Goal: Task Accomplishment & Management: Manage account settings

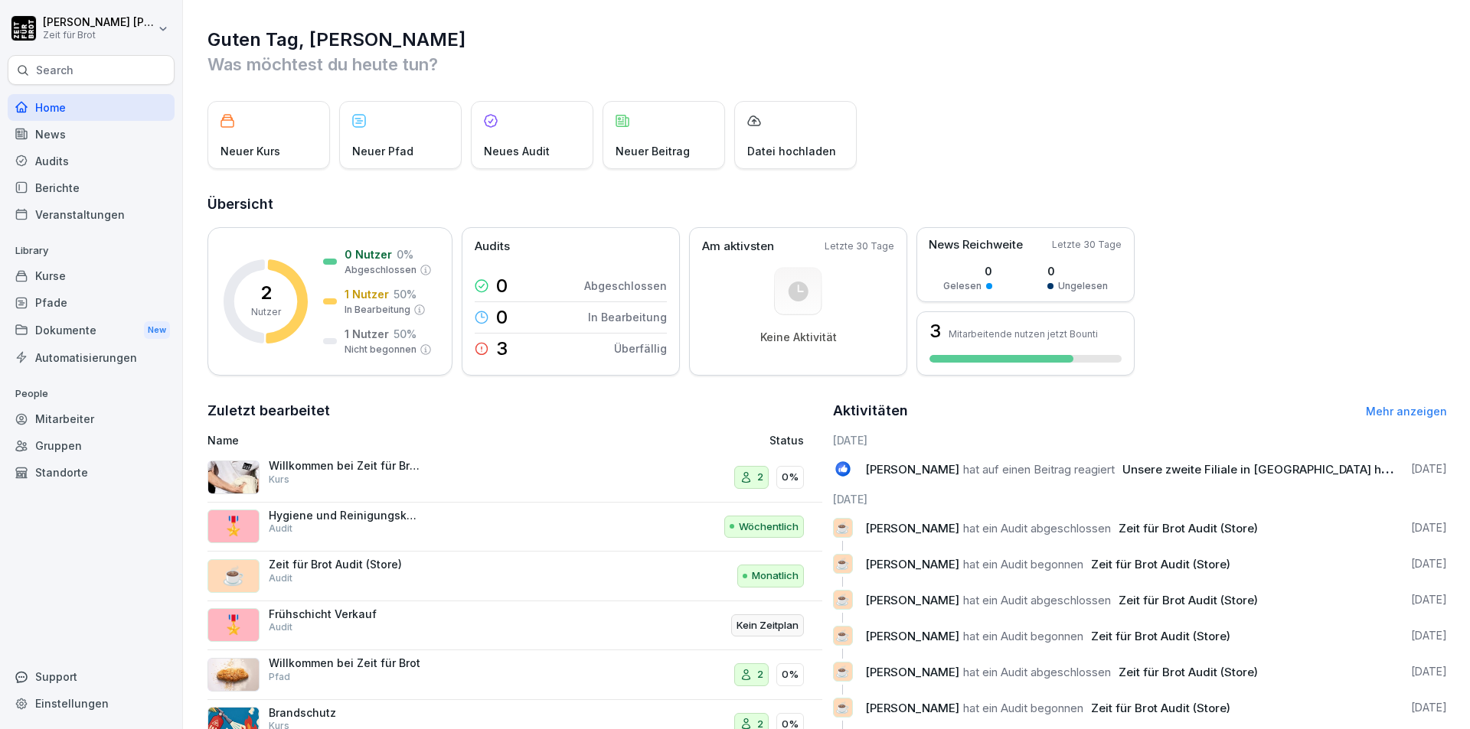
click at [66, 167] on div "Audits" at bounding box center [91, 161] width 167 height 27
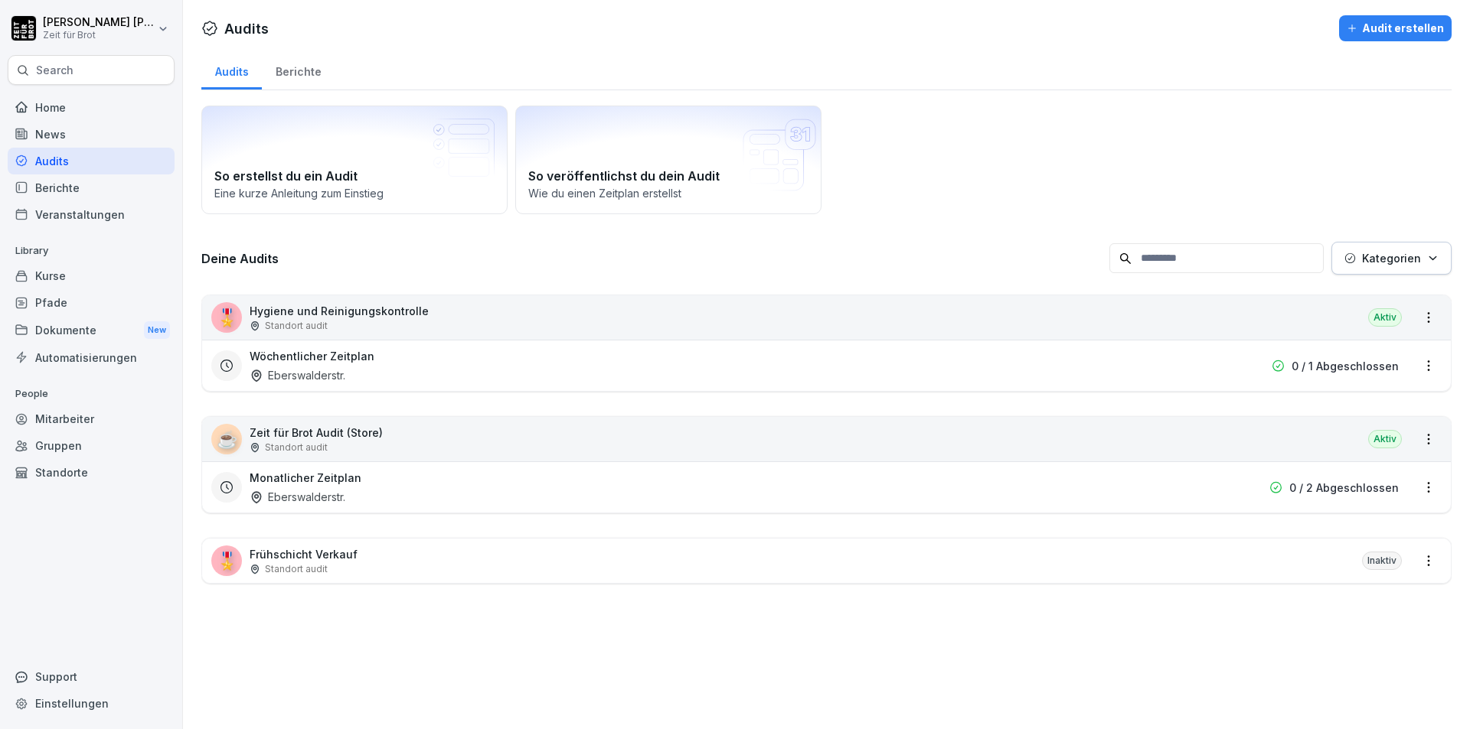
click at [1378, 485] on p "0 / 2 Abgeschlossen" at bounding box center [1343, 488] width 109 height 16
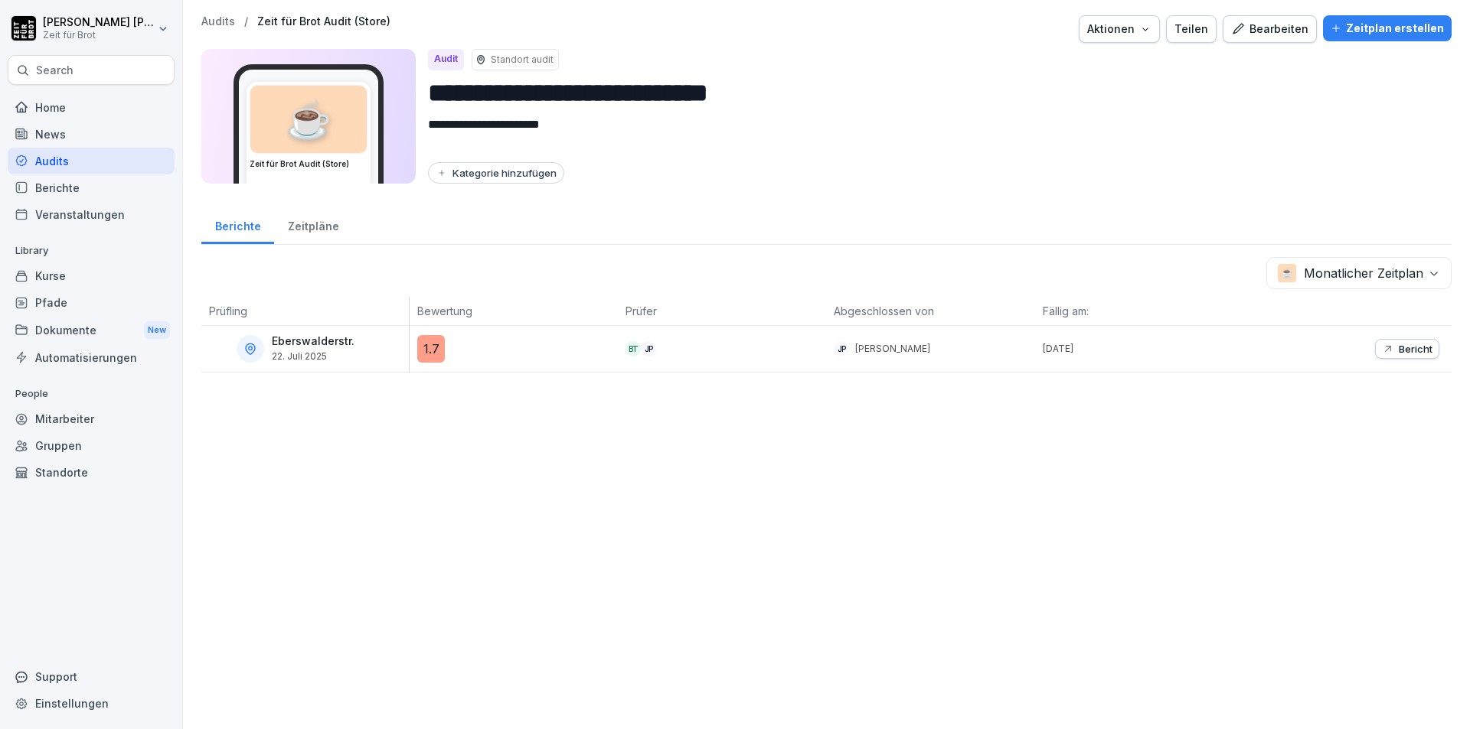
click at [325, 237] on div "Zeitpläne" at bounding box center [313, 224] width 78 height 39
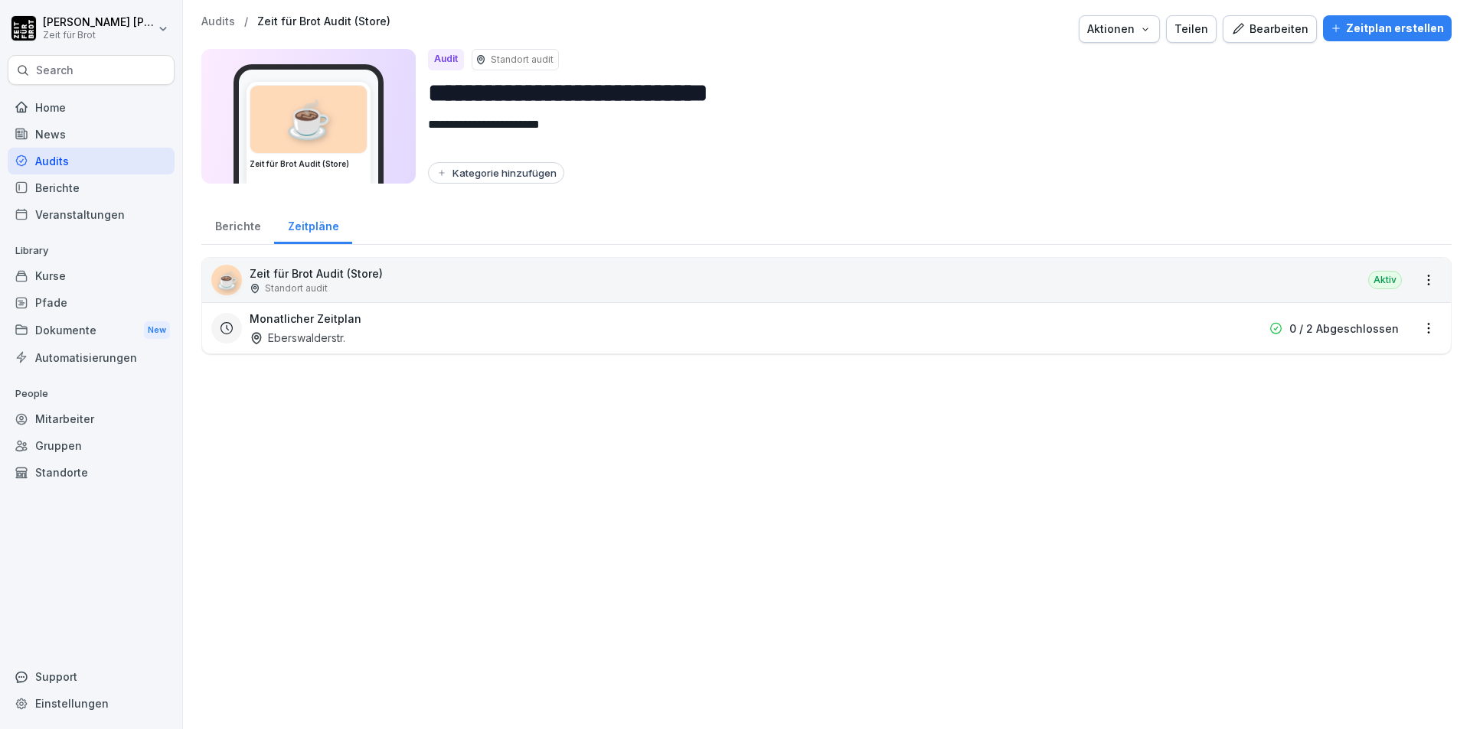
click at [1410, 328] on html "**********" at bounding box center [735, 364] width 1470 height 729
click at [1378, 389] on div "Zeitplan bearbeiten" at bounding box center [1354, 382] width 145 height 25
click at [1378, 389] on div "**********" at bounding box center [826, 197] width 1287 height 394
click at [1413, 334] on html "**********" at bounding box center [735, 364] width 1470 height 729
click at [0, 0] on link "Zeitplan bearbeiten" at bounding box center [0, 0] width 0 height 0
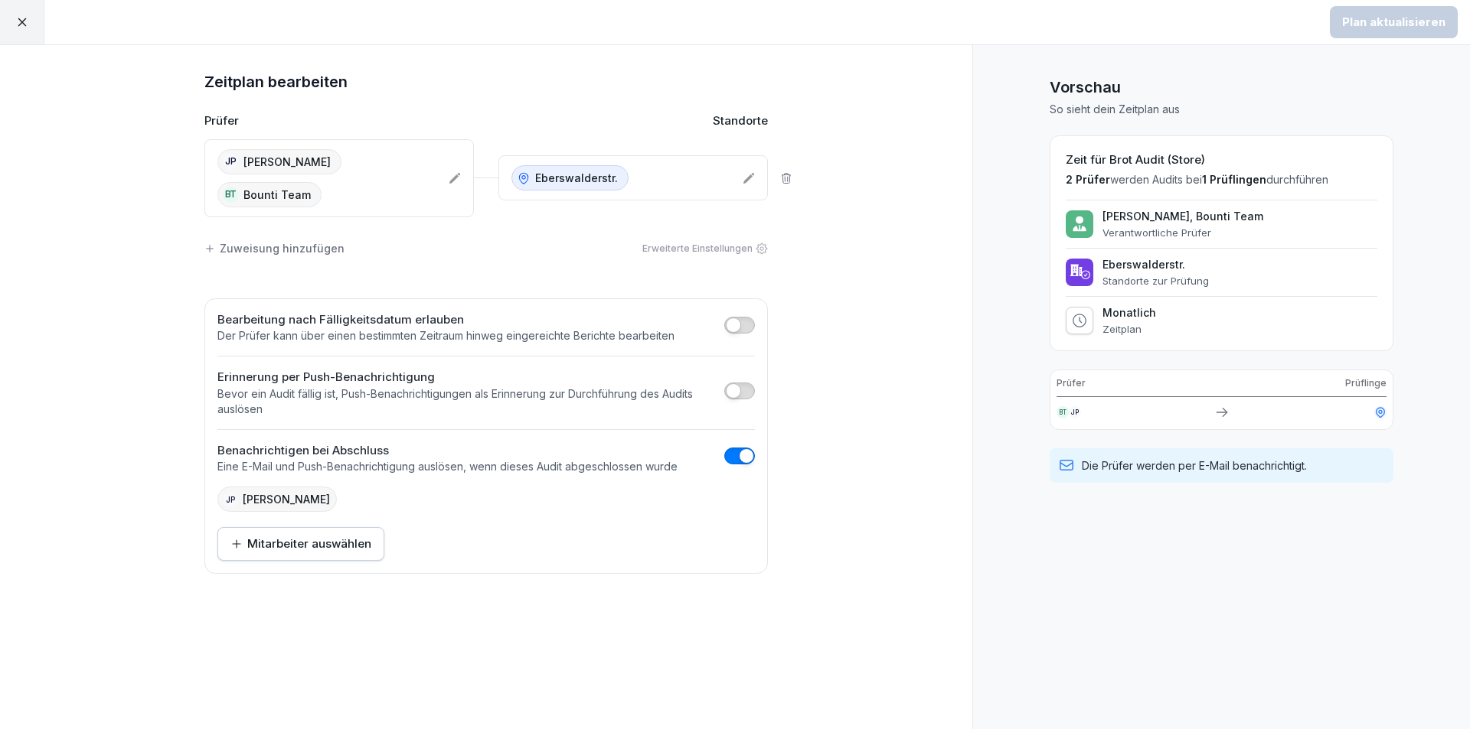
click at [458, 175] on icon at bounding box center [455, 178] width 12 height 12
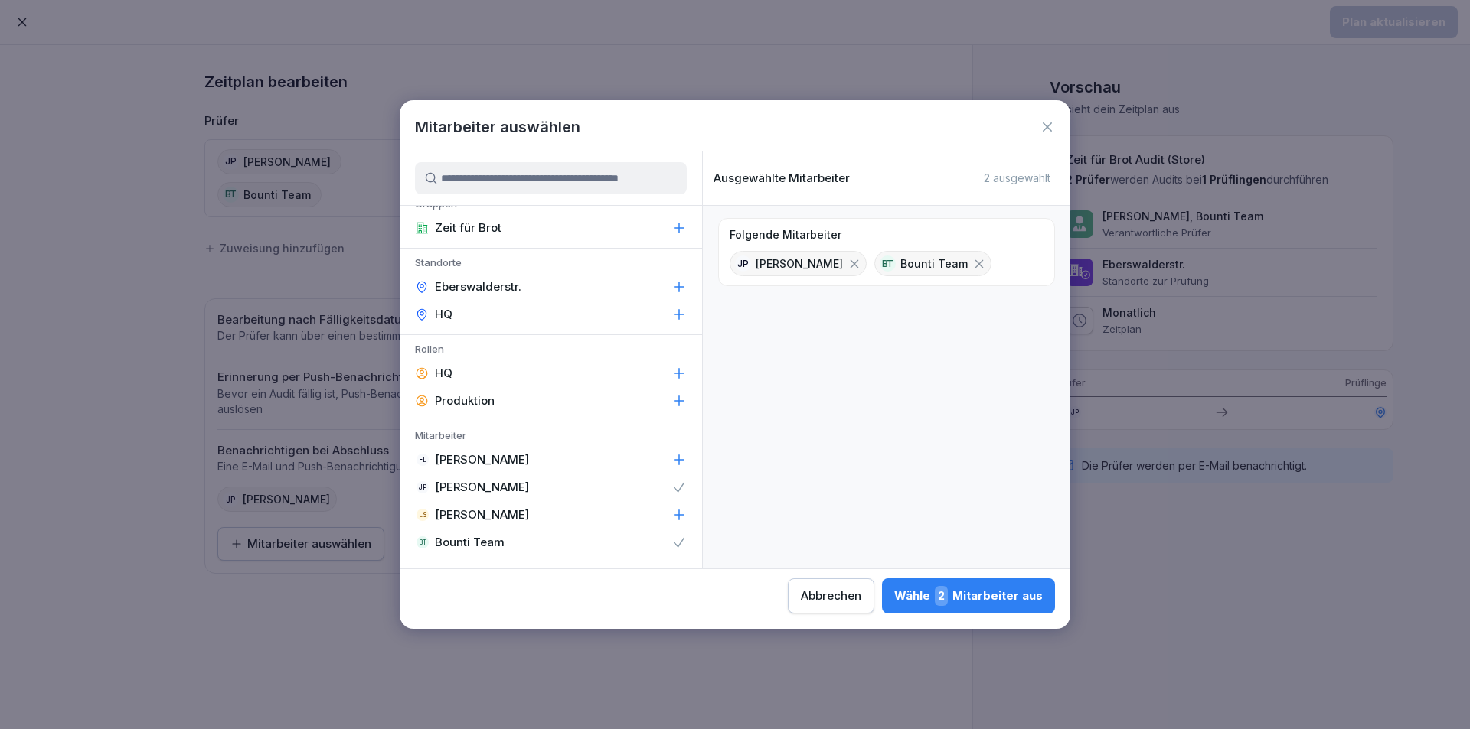
scroll to position [19, 0]
click at [671, 538] on icon at bounding box center [678, 539] width 15 height 15
click at [980, 586] on button "Wähle 1 Mitarbeiter aus" at bounding box center [969, 596] width 171 height 35
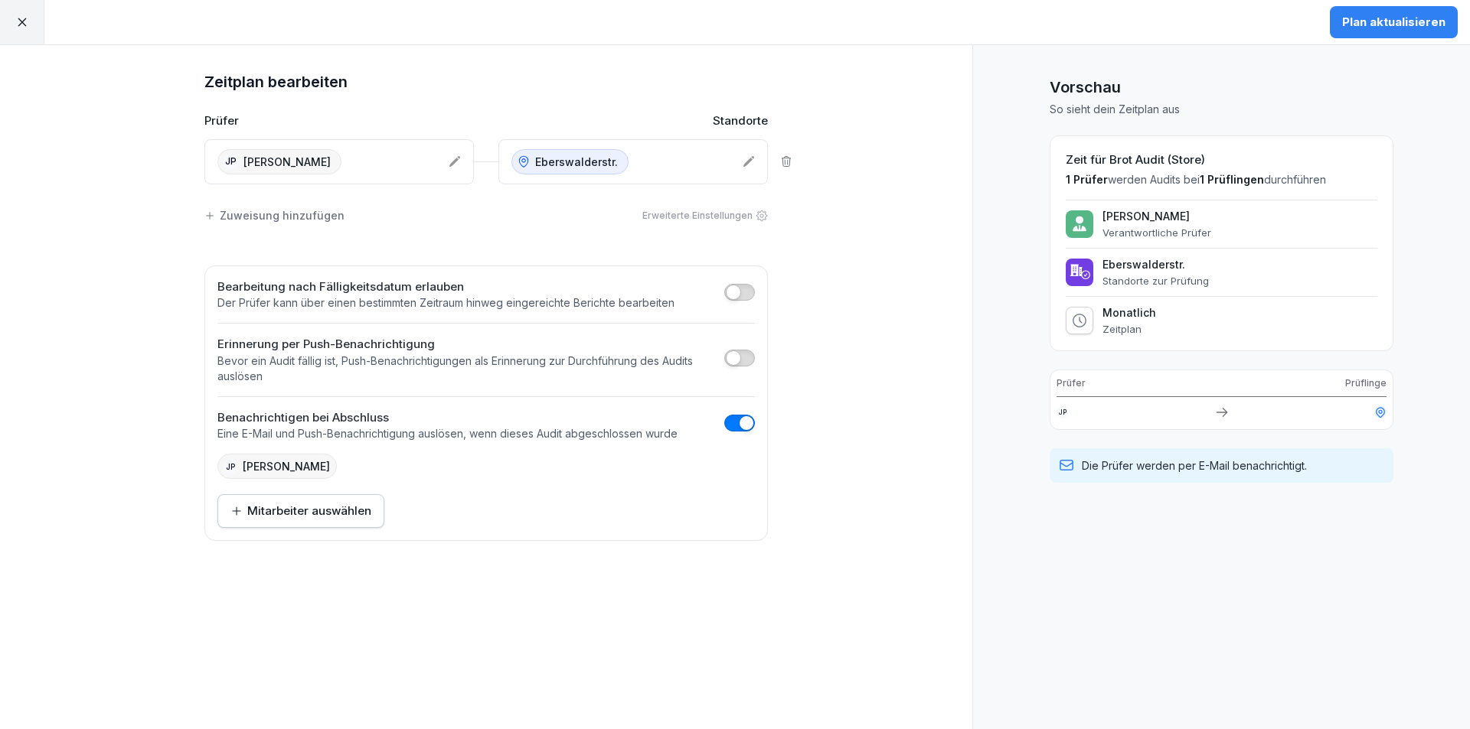
click at [1421, 35] on button "Plan aktualisieren" at bounding box center [1394, 22] width 128 height 32
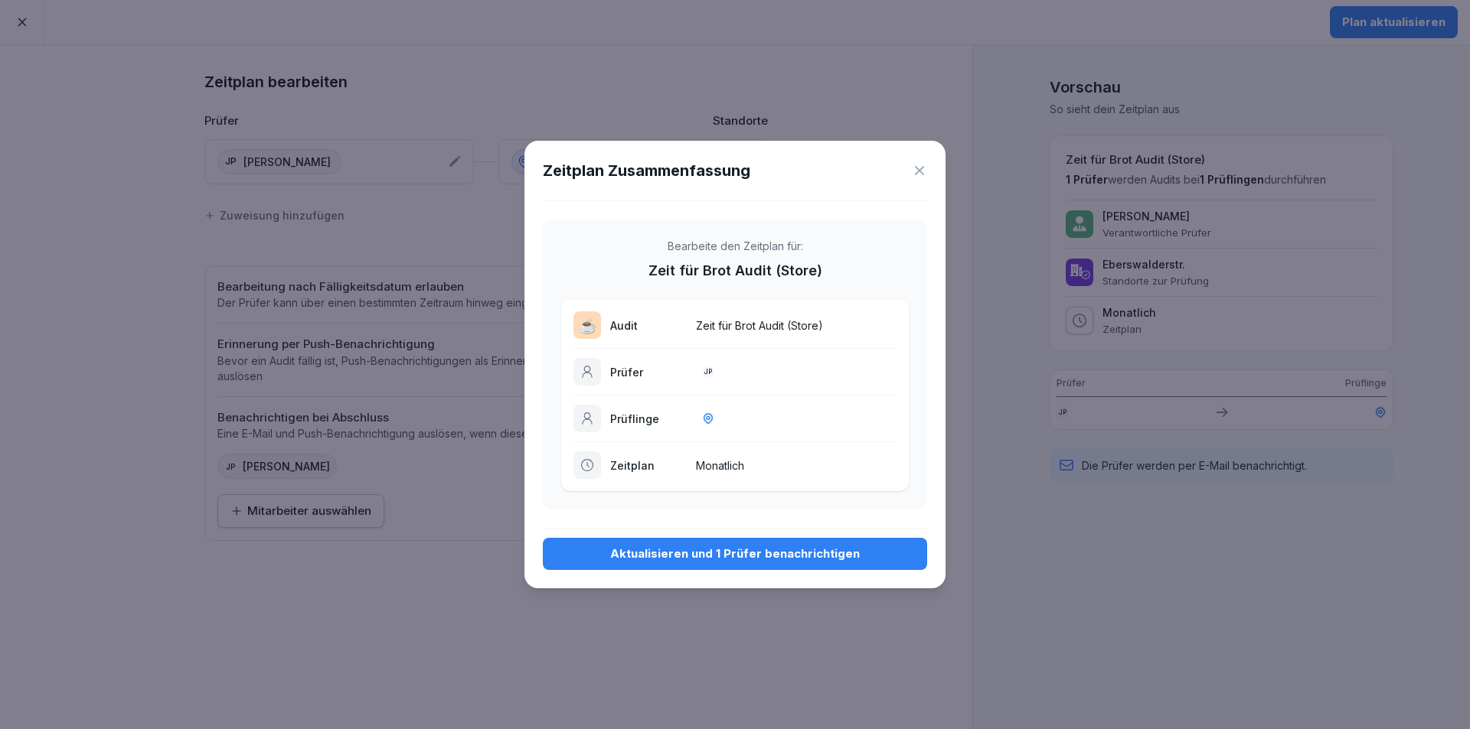
click at [824, 566] on button "Aktualisieren und 1 Prüfer benachrichtigen" at bounding box center [735, 554] width 384 height 32
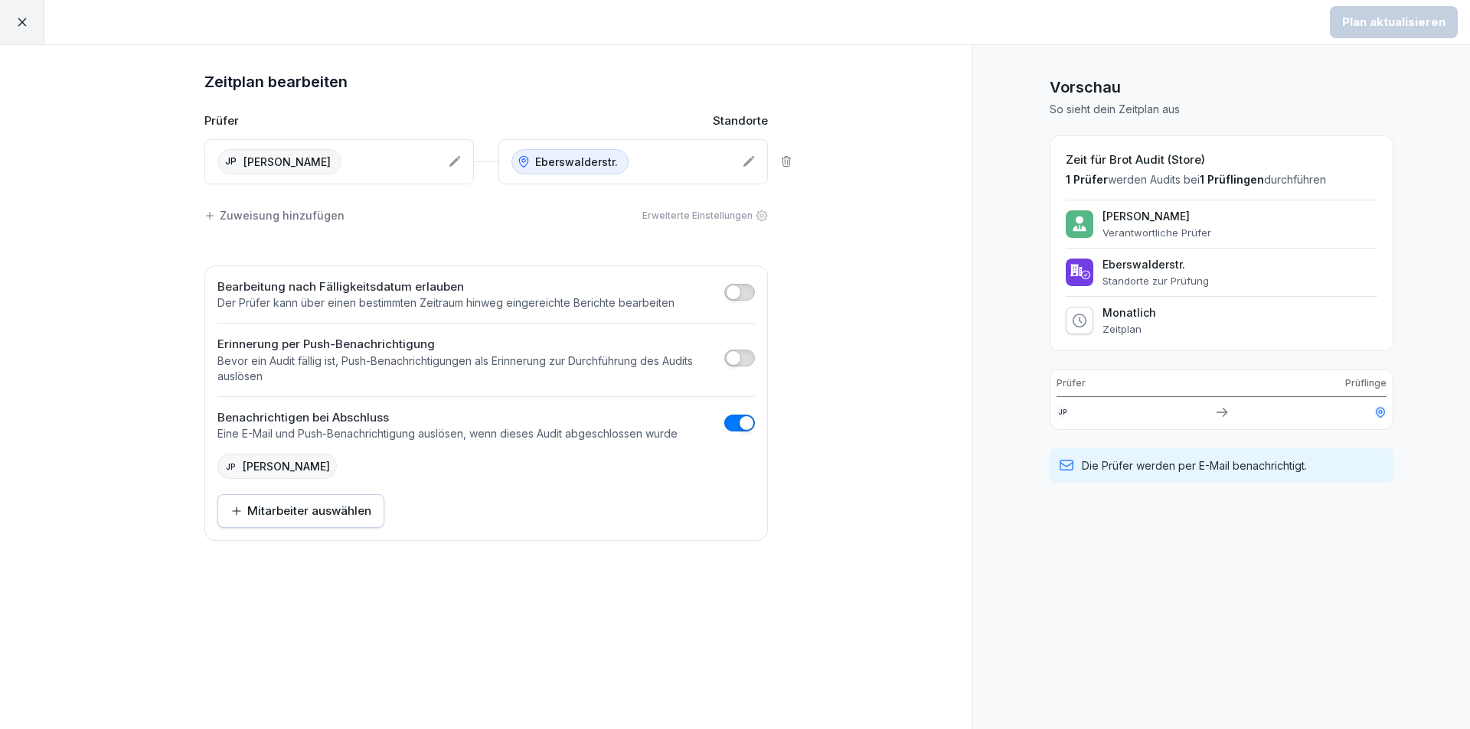
click at [22, 18] on icon at bounding box center [22, 22] width 14 height 14
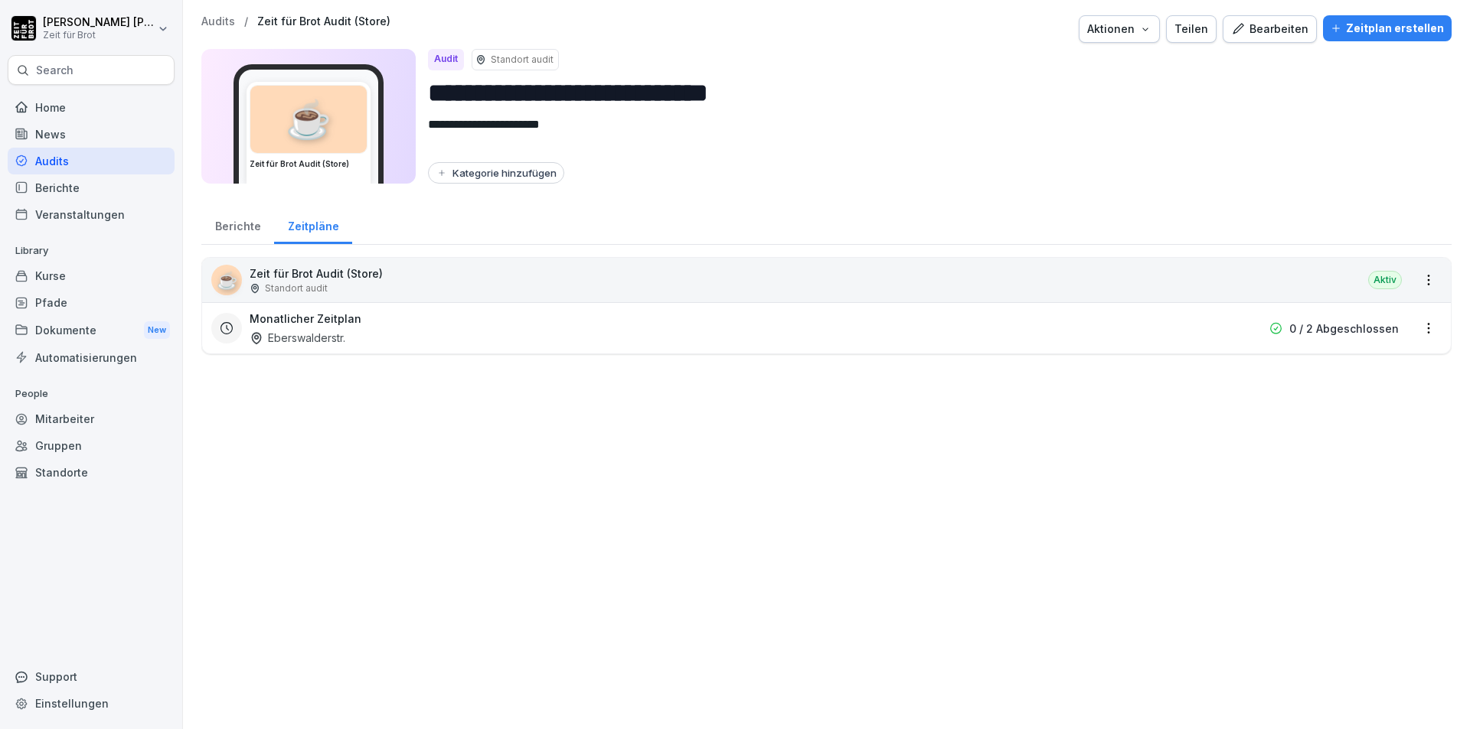
click at [311, 315] on h3 "Monatlicher Zeitplan" at bounding box center [306, 319] width 112 height 16
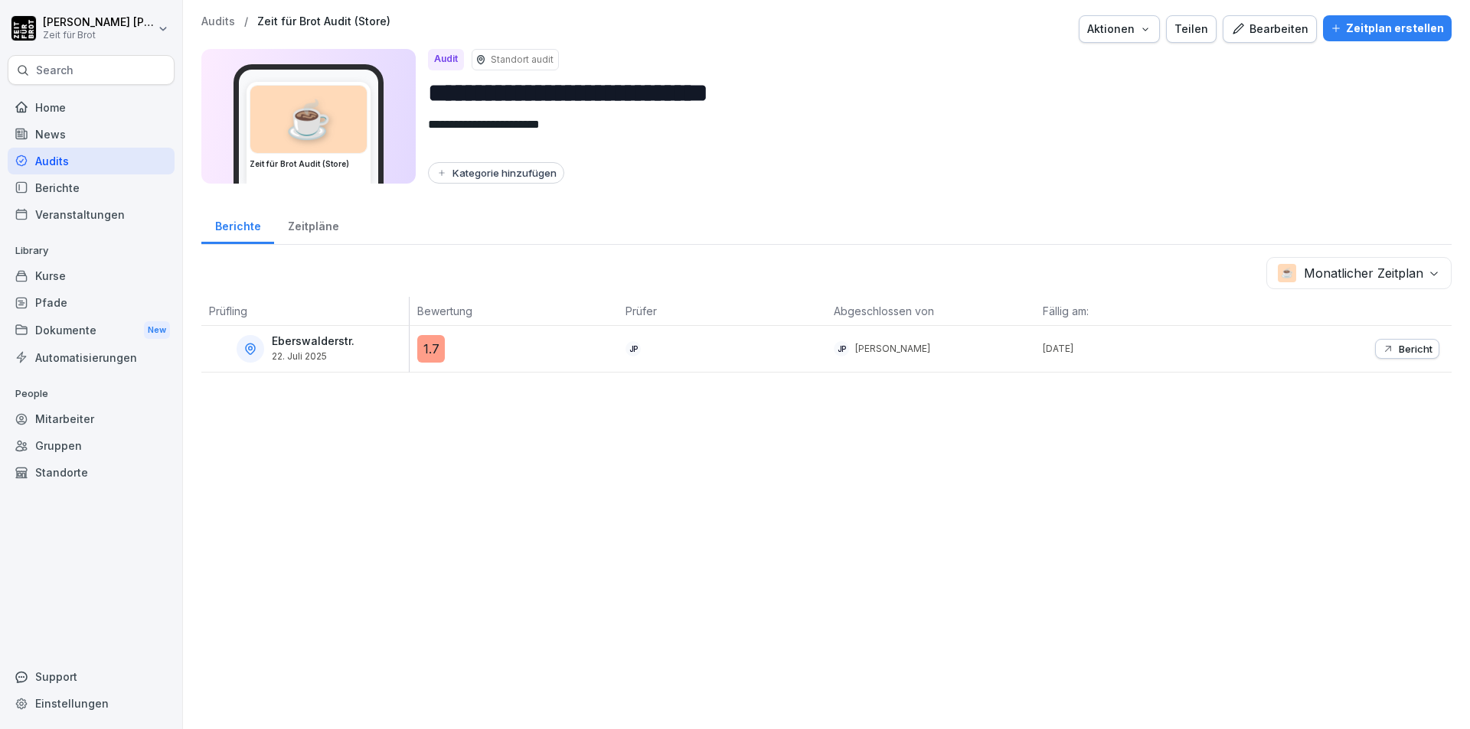
click at [71, 168] on div "Audits" at bounding box center [91, 161] width 167 height 27
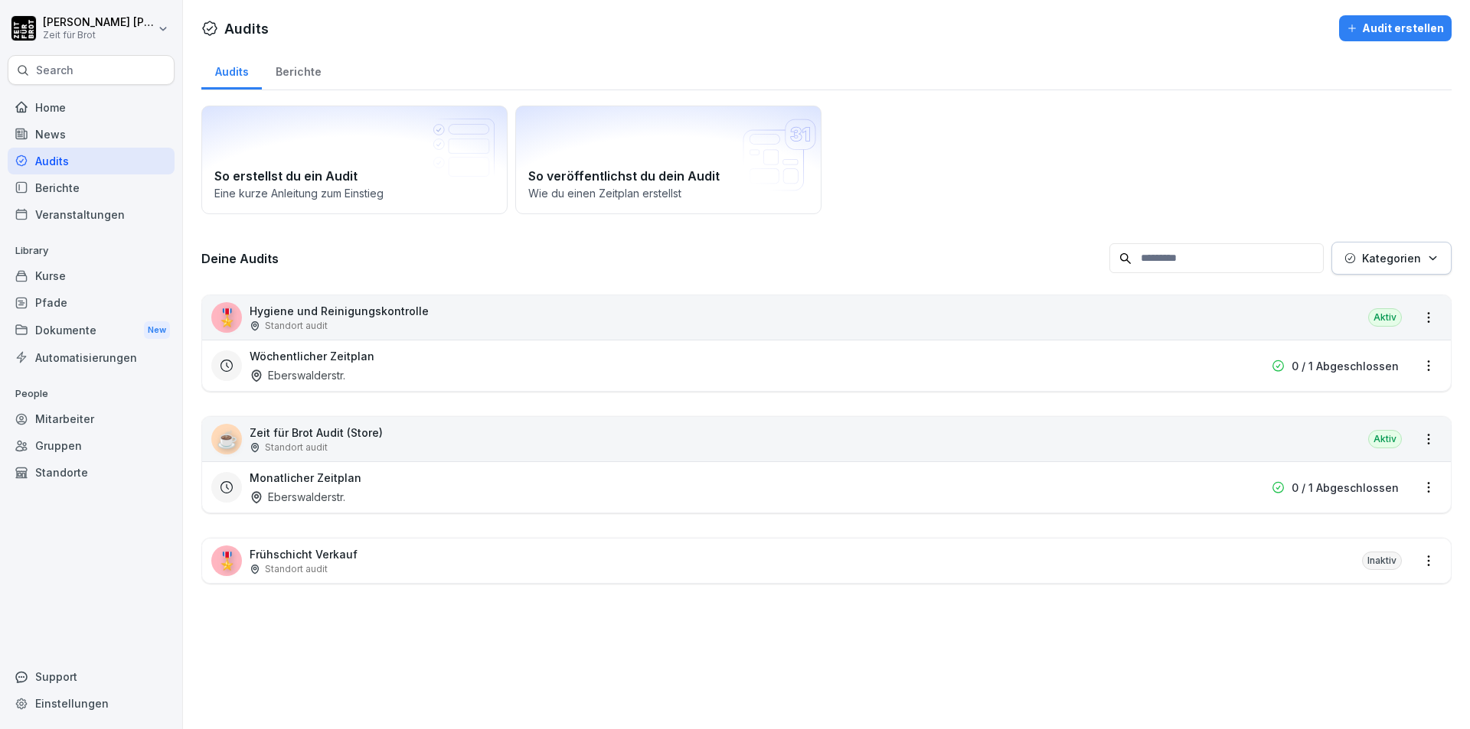
click at [964, 671] on div "Audits Audit erstellen Audits Berichte So erstellst du ein Audit Eine kurze Anl…" at bounding box center [826, 364] width 1287 height 729
